Goal: Information Seeking & Learning: Learn about a topic

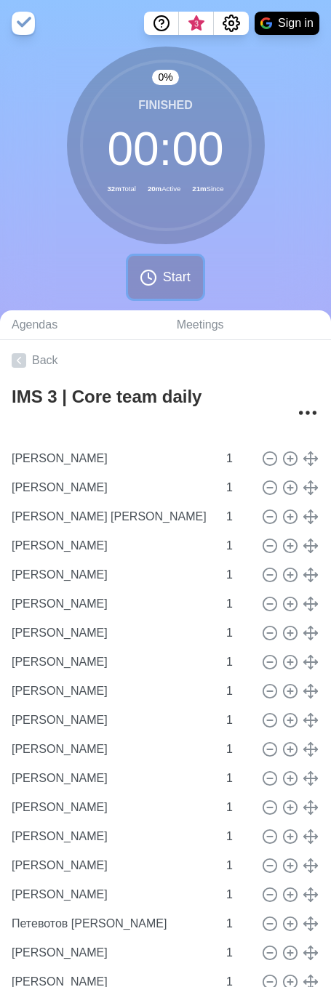
click at [150, 277] on icon at bounding box center [148, 277] width 17 height 17
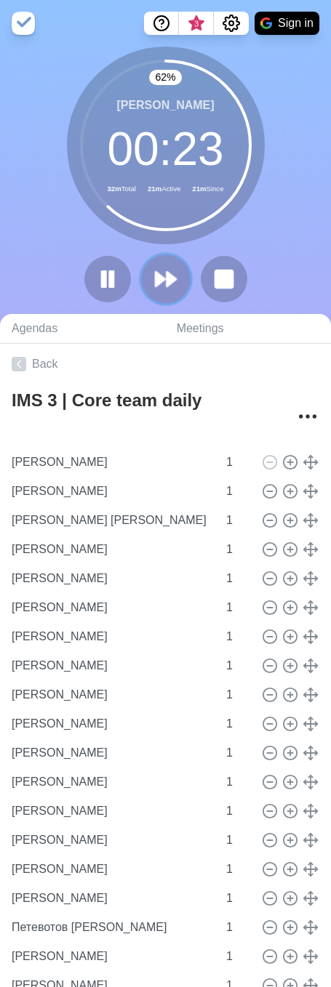
click at [153, 294] on button at bounding box center [165, 278] width 49 height 49
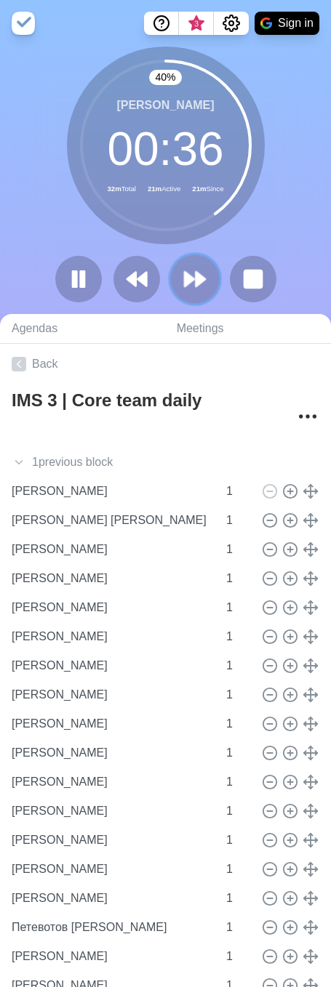
click at [196, 274] on polygon at bounding box center [199, 279] width 9 height 15
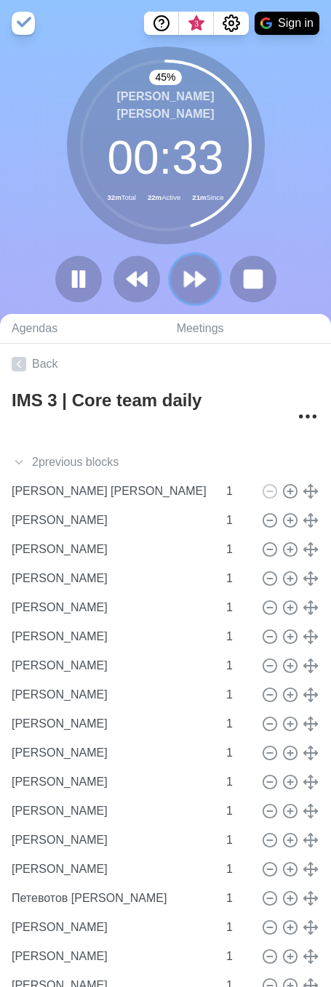
click at [193, 278] on polygon at bounding box center [189, 279] width 9 height 15
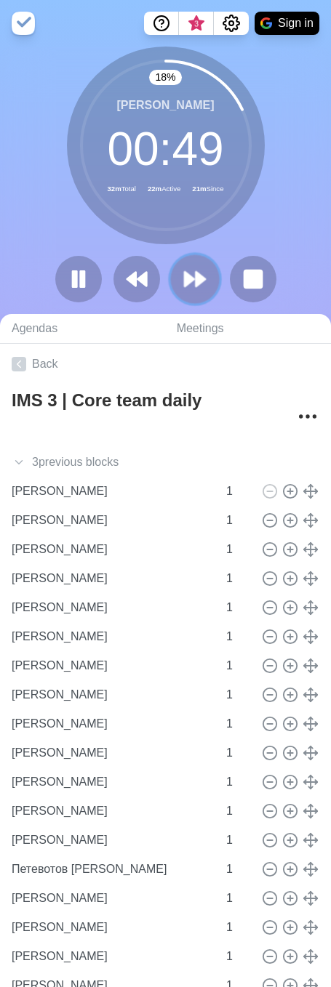
click at [197, 276] on polygon at bounding box center [199, 279] width 9 height 15
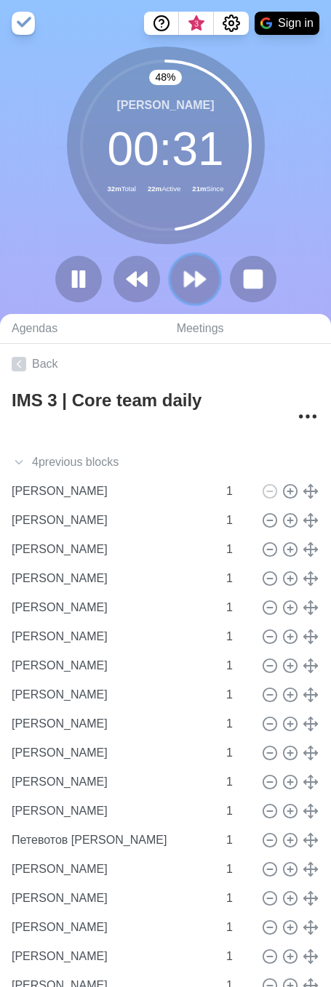
click at [191, 269] on icon at bounding box center [194, 279] width 25 height 25
click at [195, 283] on polygon at bounding box center [199, 279] width 9 height 15
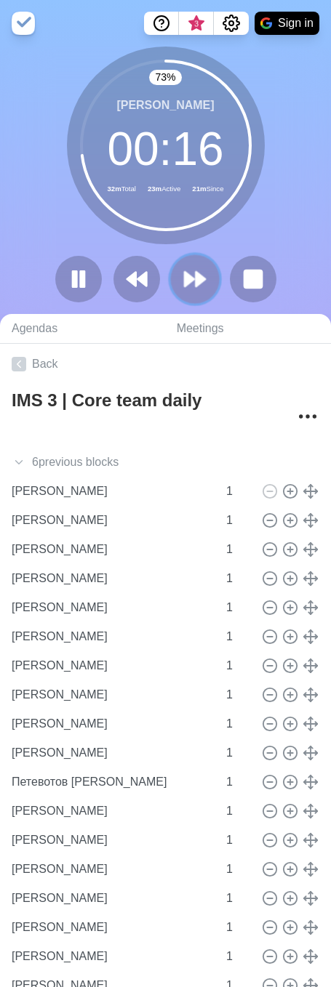
click at [187, 273] on polygon at bounding box center [189, 279] width 9 height 15
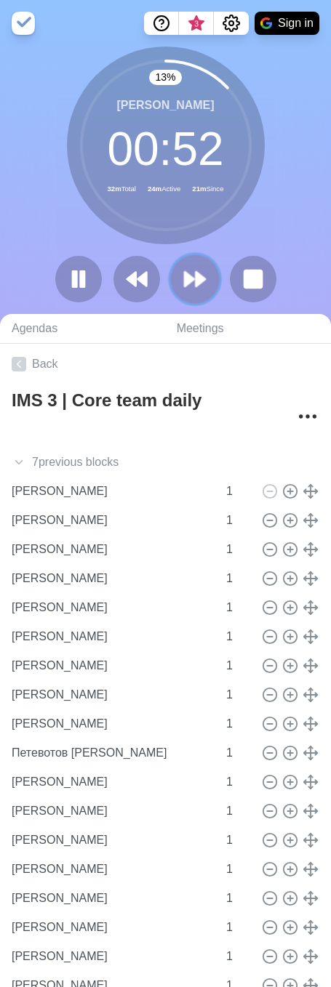
click at [202, 278] on polygon at bounding box center [199, 279] width 9 height 15
drag, startPoint x: 190, startPoint y: 277, endPoint x: 299, endPoint y: 286, distance: 109.4
click at [190, 277] on polygon at bounding box center [189, 280] width 9 height 14
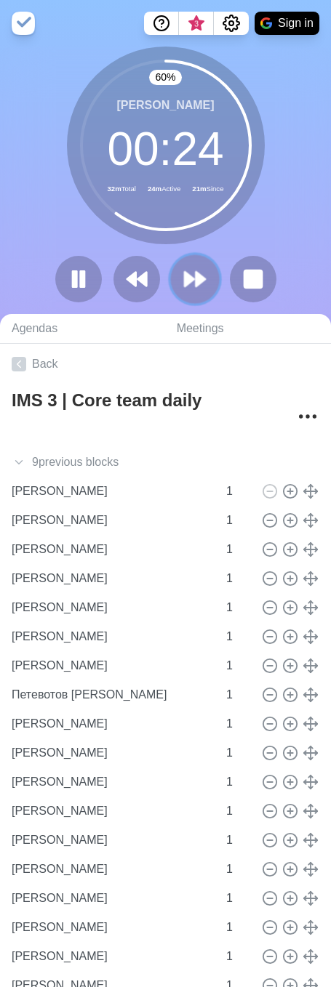
click at [199, 273] on icon at bounding box center [194, 279] width 25 height 25
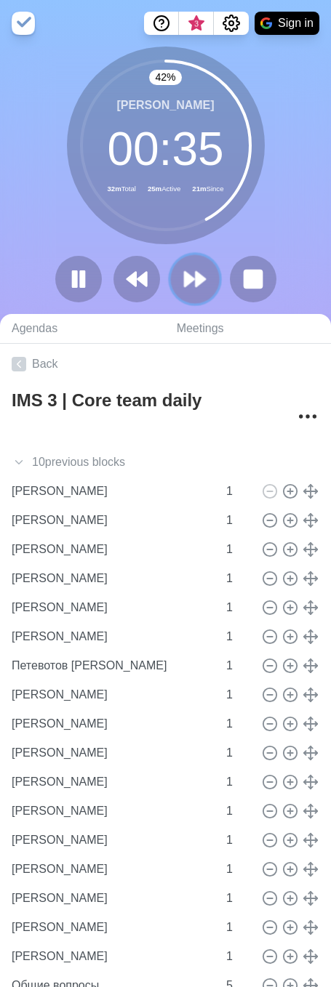
click at [214, 282] on button at bounding box center [194, 278] width 49 height 49
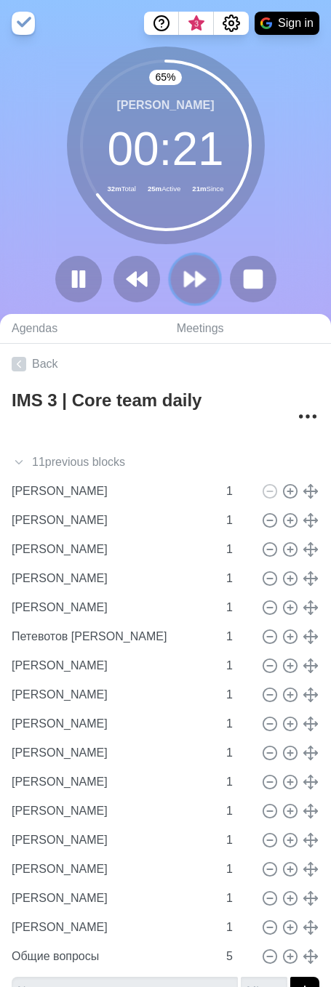
click at [189, 268] on icon at bounding box center [194, 279] width 25 height 25
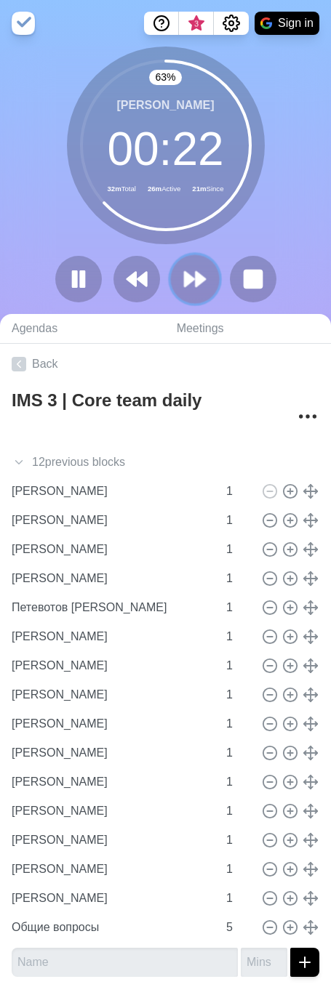
click at [197, 272] on polygon at bounding box center [199, 279] width 9 height 15
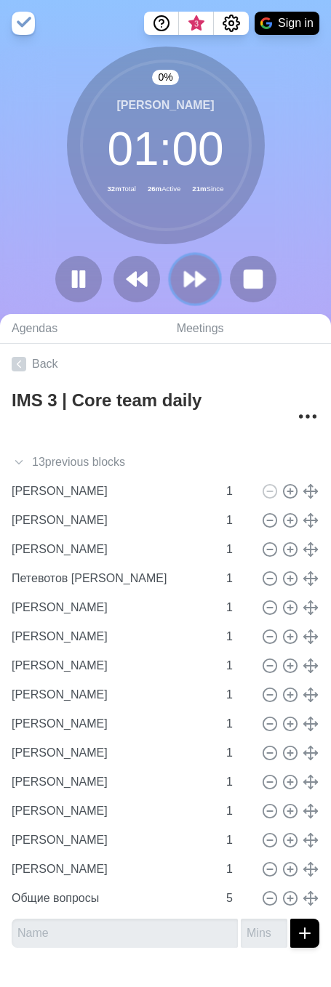
click at [197, 272] on polygon at bounding box center [199, 279] width 9 height 15
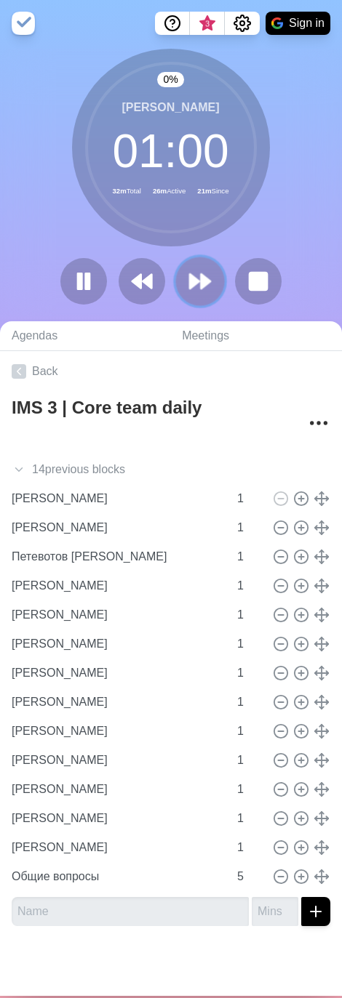
click at [197, 272] on icon at bounding box center [200, 281] width 25 height 25
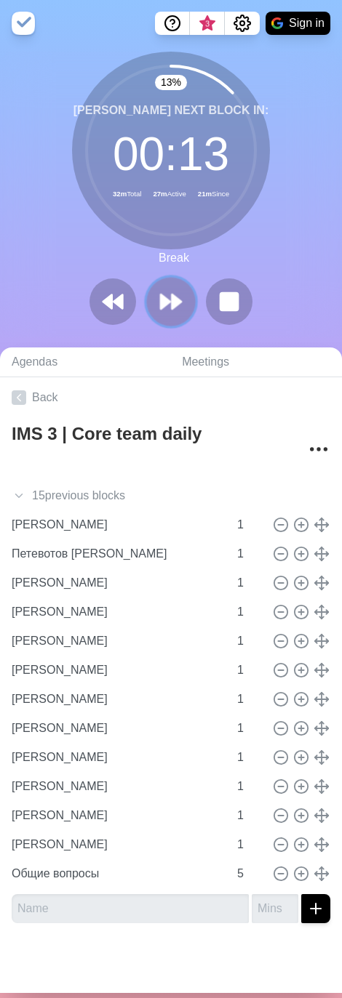
click at [174, 299] on icon at bounding box center [170, 301] width 25 height 25
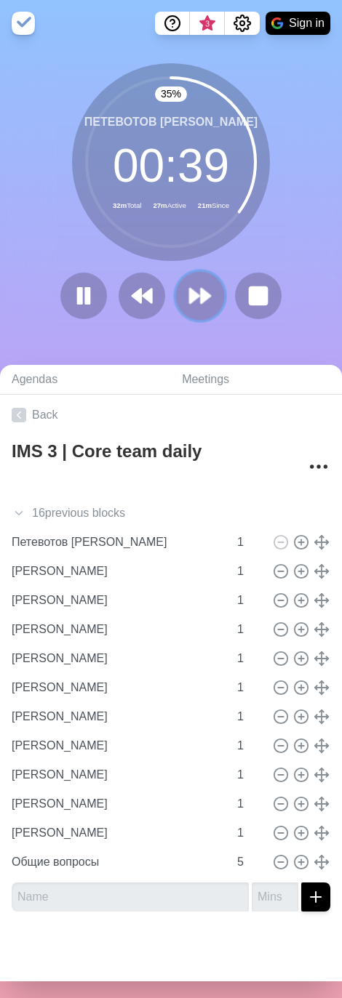
click at [201, 293] on polygon at bounding box center [205, 296] width 9 height 15
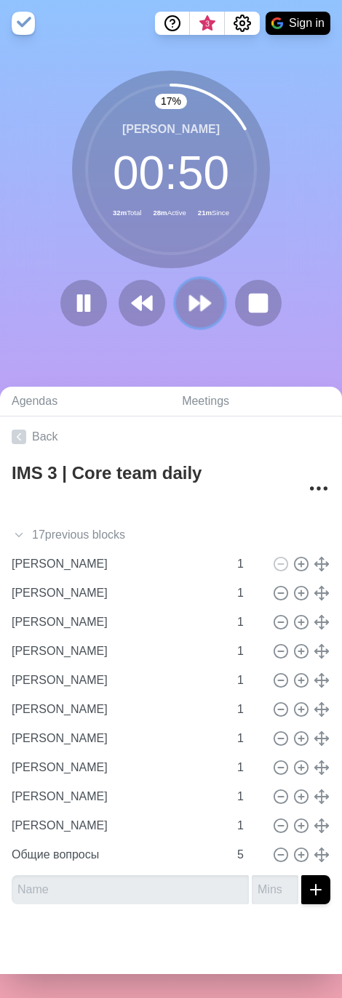
click at [206, 310] on icon at bounding box center [200, 303] width 25 height 25
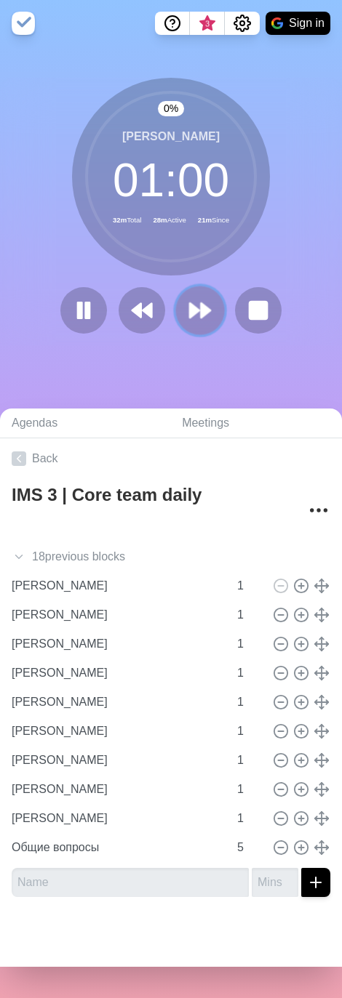
click at [206, 310] on icon at bounding box center [200, 310] width 25 height 25
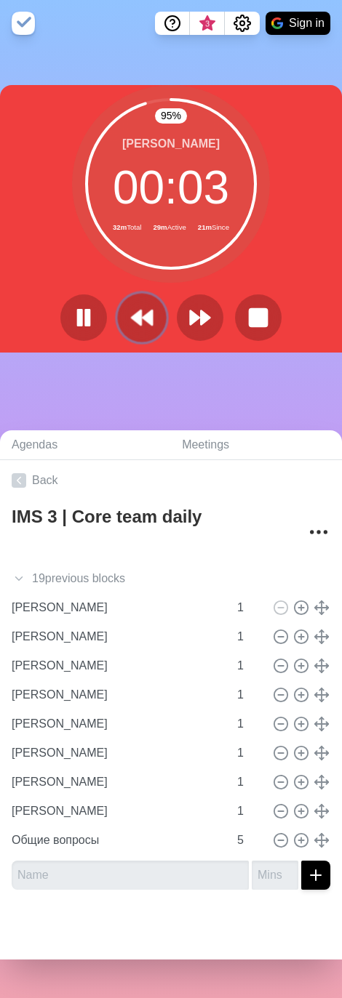
click at [142, 310] on icon at bounding box center [141, 317] width 25 height 25
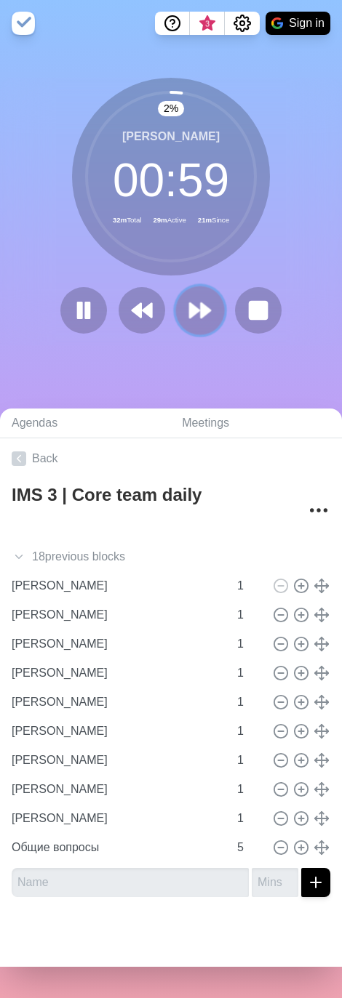
click at [188, 319] on icon at bounding box center [200, 310] width 25 height 25
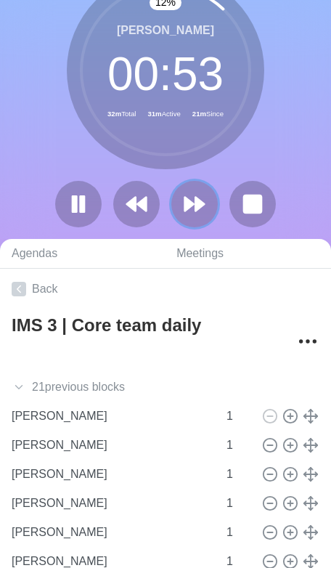
scroll to position [70, 0]
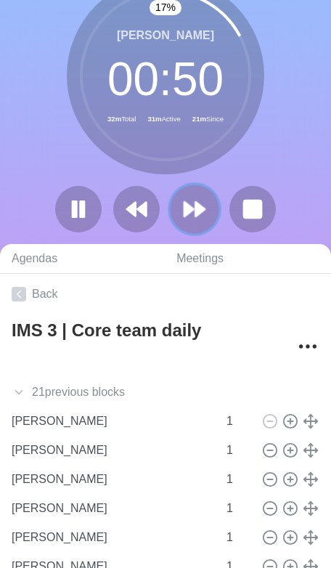
click at [188, 201] on icon at bounding box center [194, 209] width 25 height 25
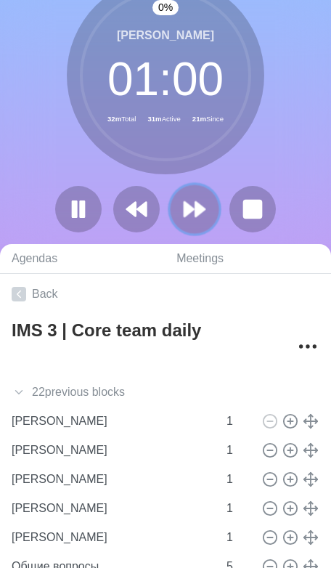
click at [188, 201] on icon at bounding box center [194, 209] width 25 height 25
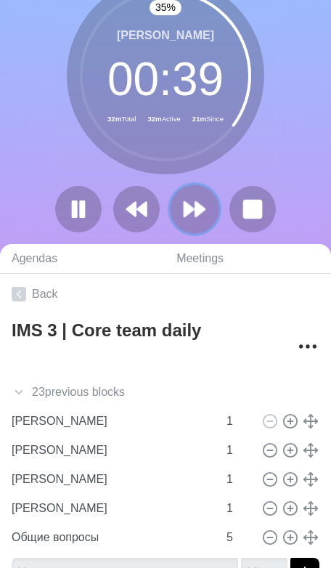
click at [193, 209] on polygon at bounding box center [189, 209] width 9 height 15
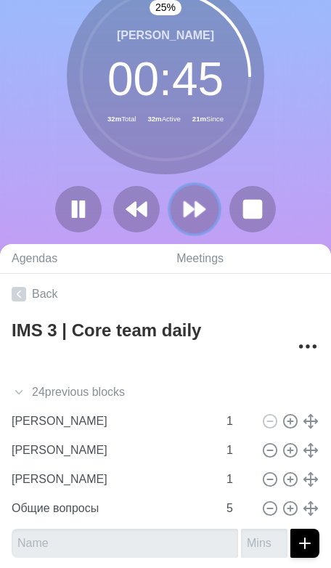
click at [192, 229] on button at bounding box center [194, 209] width 49 height 49
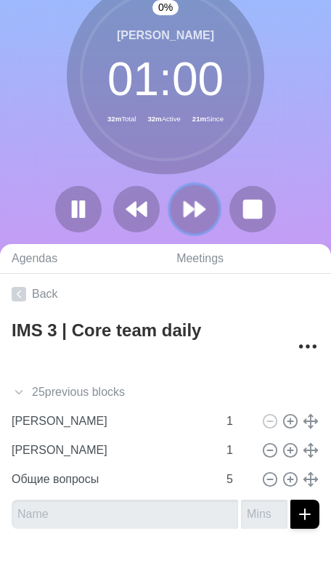
click at [192, 218] on icon at bounding box center [194, 209] width 25 height 25
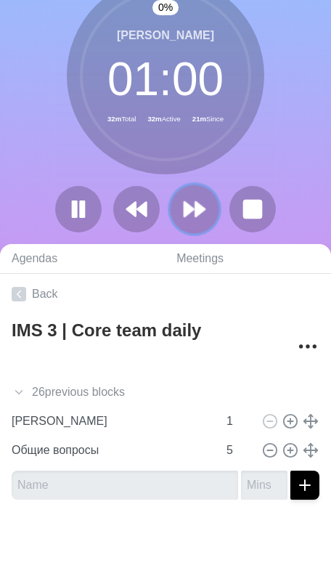
click at [191, 218] on icon at bounding box center [194, 209] width 25 height 25
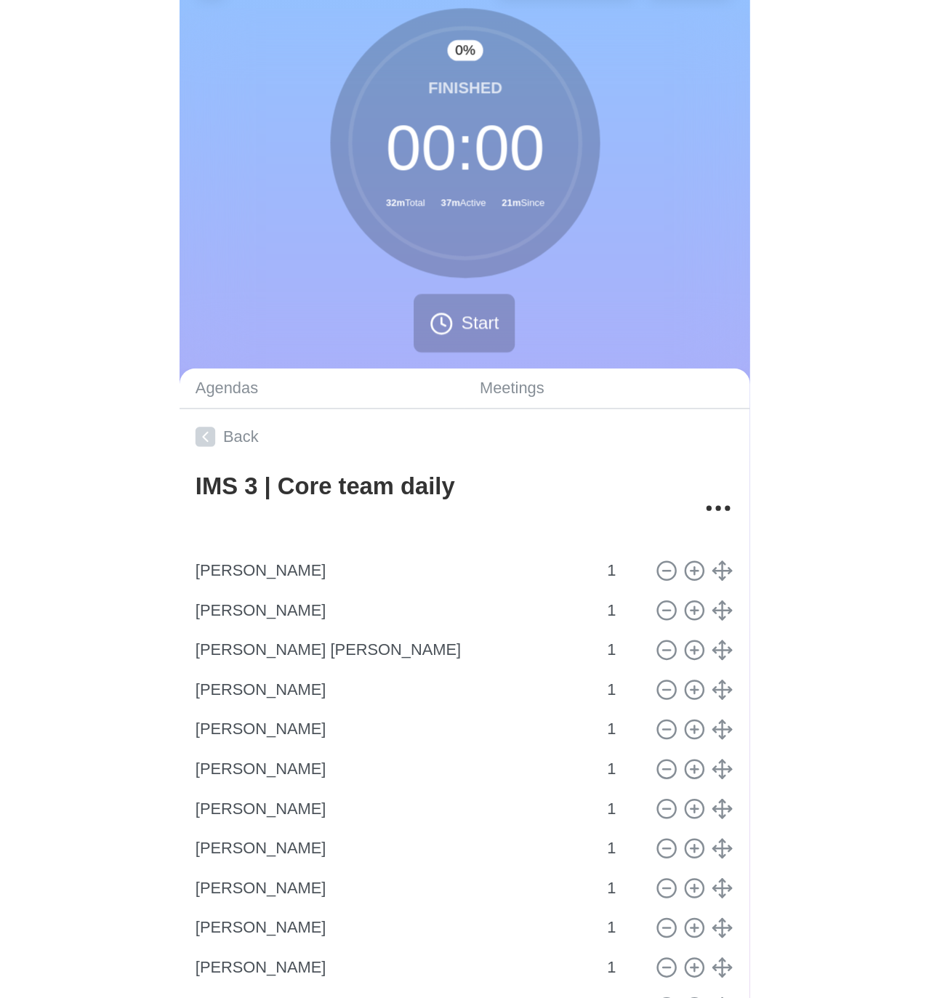
scroll to position [0, 0]
